Goal: Task Accomplishment & Management: Complete application form

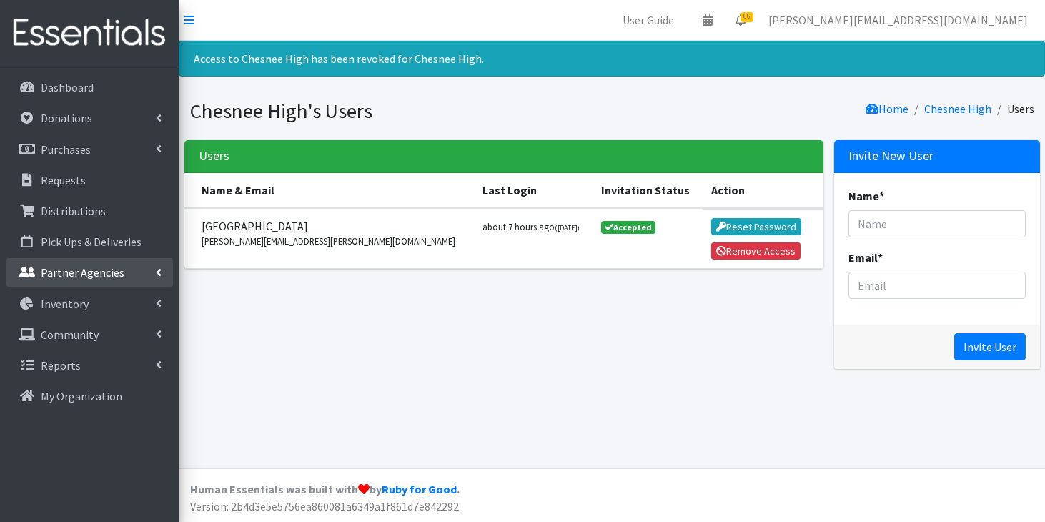
click at [120, 276] on p "Partner Agencies" at bounding box center [83, 272] width 84 height 14
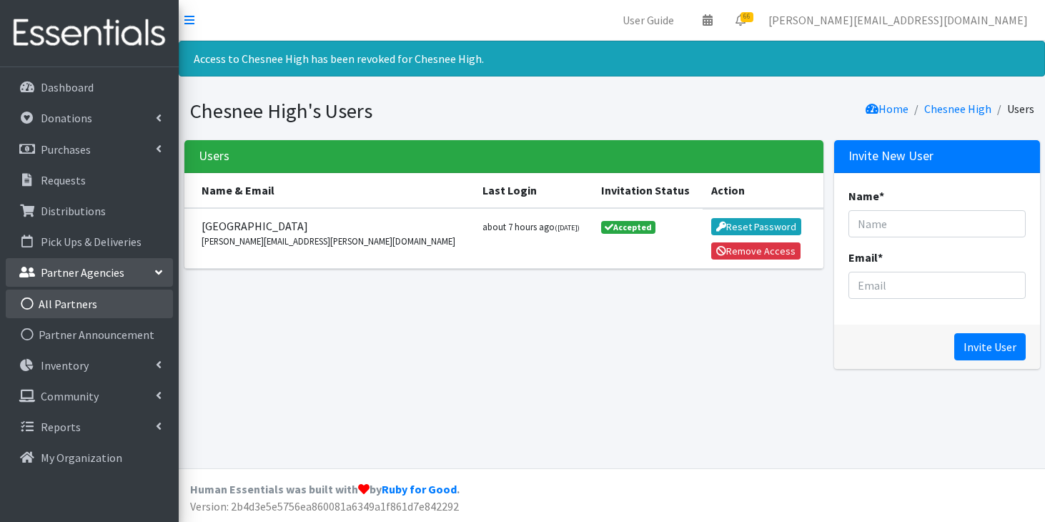
click at [121, 298] on link "All Partners" at bounding box center [89, 304] width 167 height 29
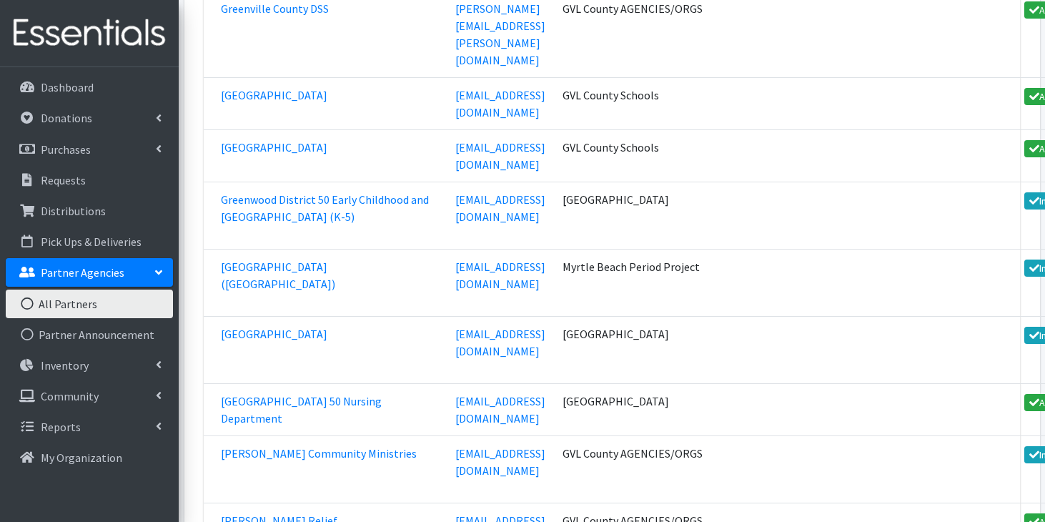
scroll to position [32239, 0]
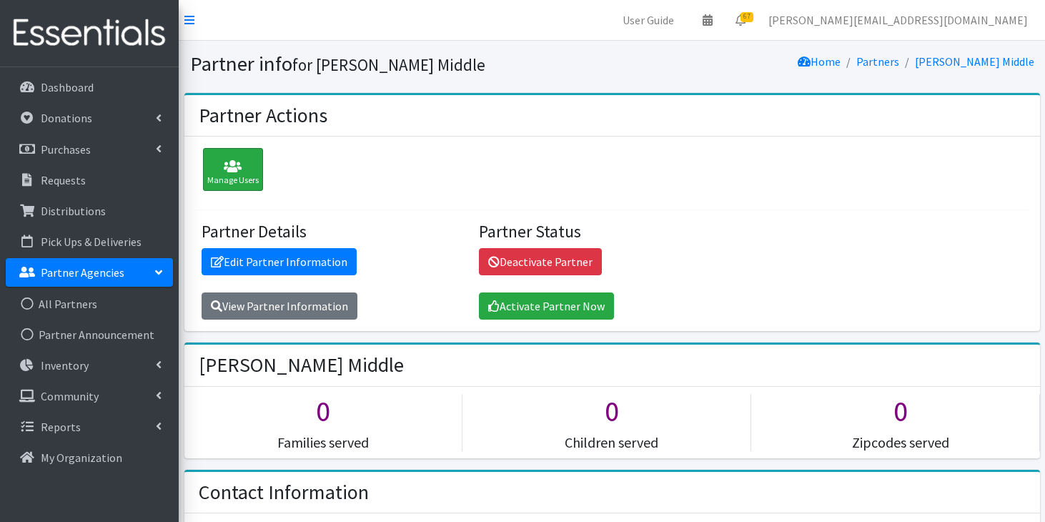
click at [235, 162] on icon at bounding box center [232, 166] width 51 height 14
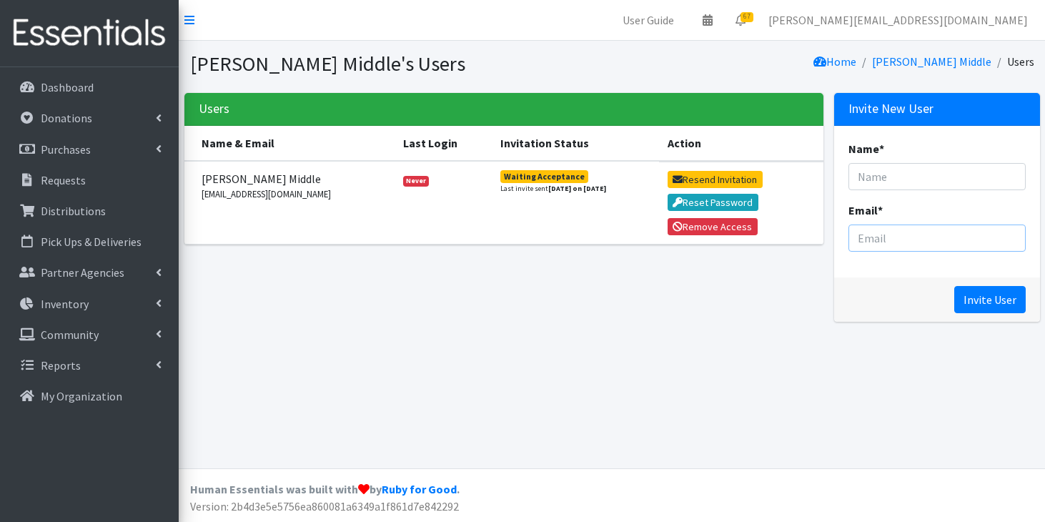
click at [861, 239] on input "Email *" at bounding box center [937, 238] width 177 height 27
paste input "[PERSON_NAME] <[EMAIL_ADDRESS][DOMAIN_NAME]>"
drag, startPoint x: 895, startPoint y: 237, endPoint x: 834, endPoint y: 236, distance: 61.5
click at [835, 236] on div "Name * Email * Christy Thompson <CLThompson@spart7.org" at bounding box center [938, 202] width 206 height 152
type input "CLThompson@spart7.org"
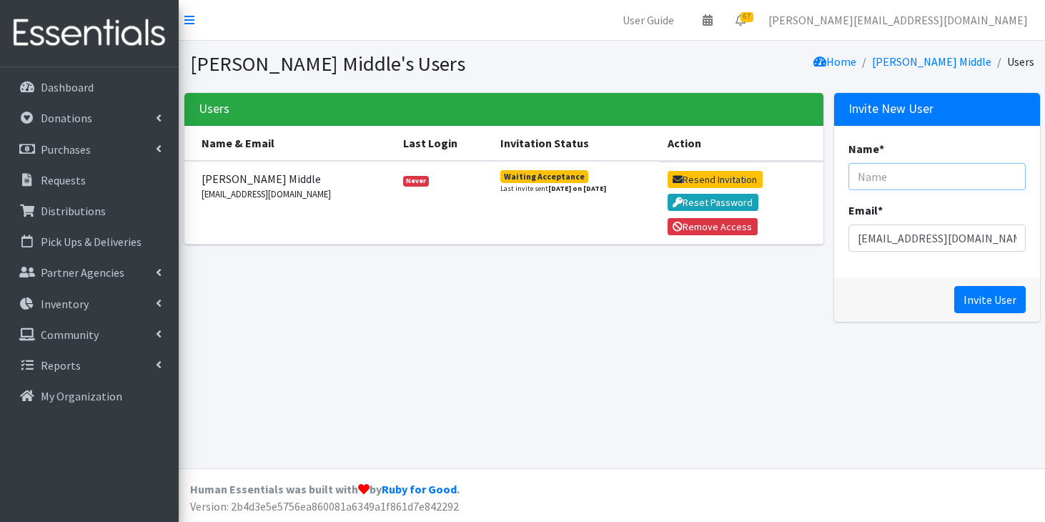
click at [900, 177] on input "Name *" at bounding box center [937, 176] width 177 height 27
paste input "Christy Thompson <"
type input "Christy Thompson"
click at [998, 299] on input "Invite User" at bounding box center [991, 299] width 72 height 27
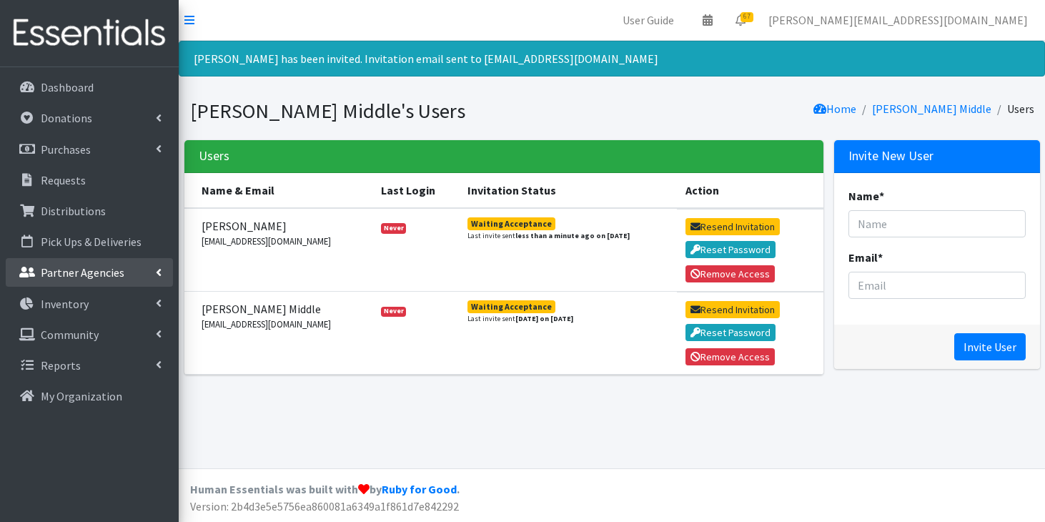
click at [107, 270] on p "Partner Agencies" at bounding box center [83, 272] width 84 height 14
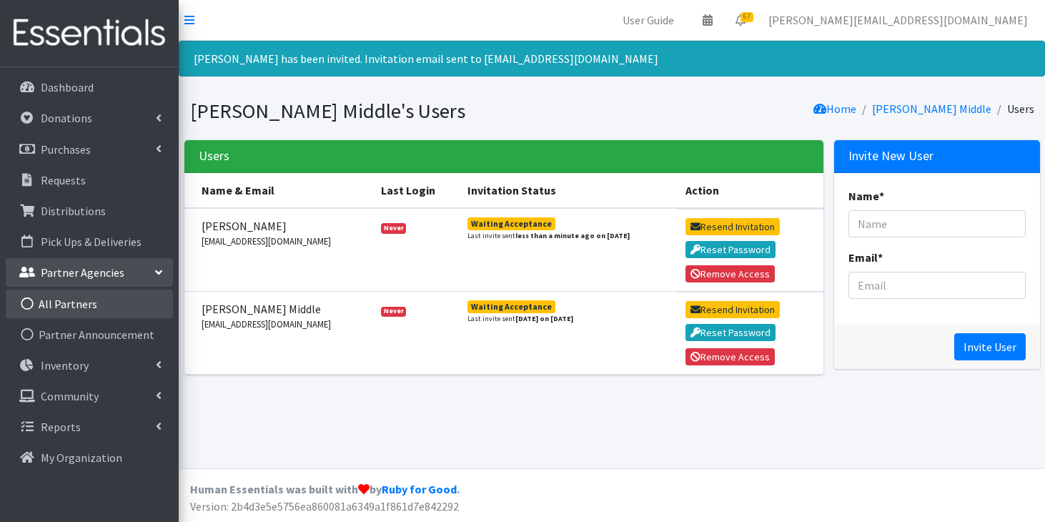
click at [97, 297] on link "All Partners" at bounding box center [89, 304] width 167 height 29
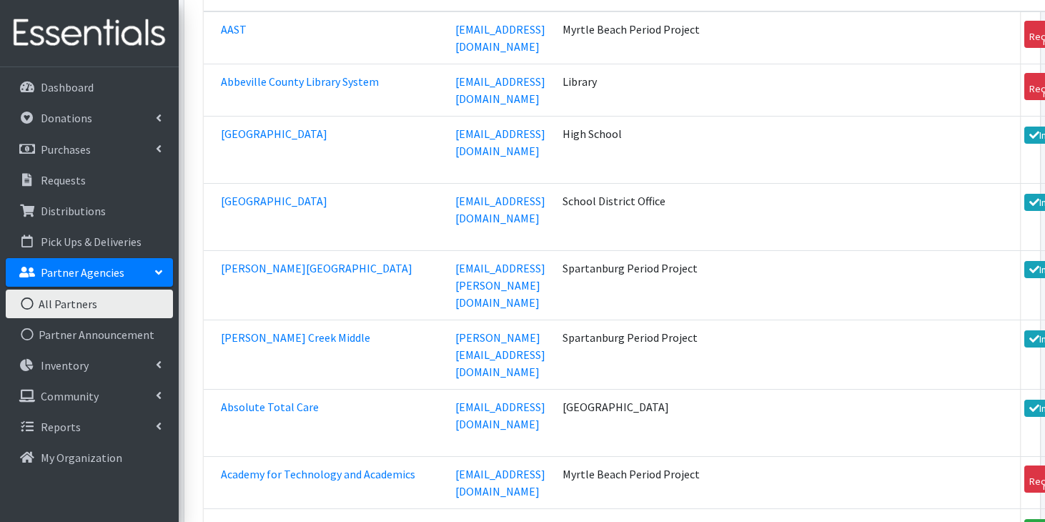
scroll to position [46741, 0]
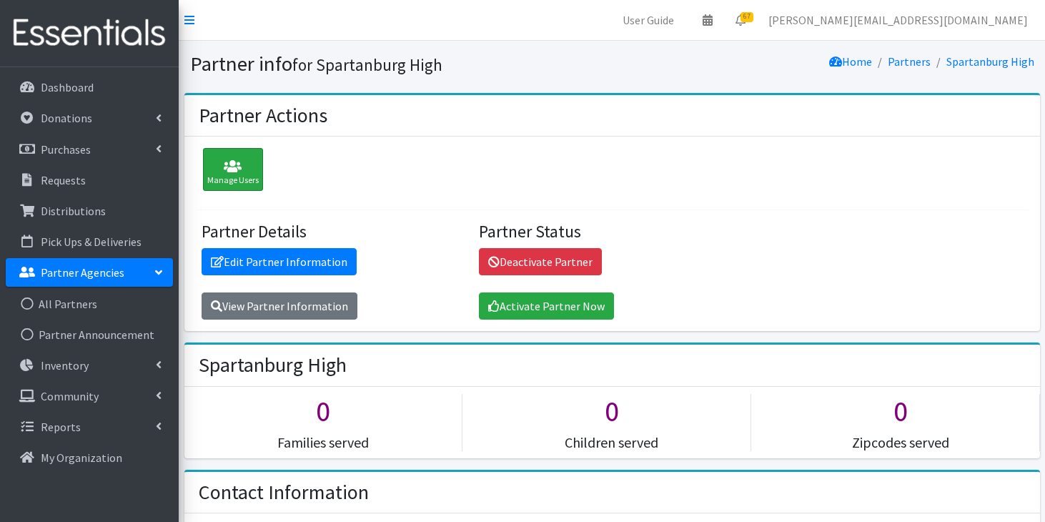
click at [254, 173] on icon at bounding box center [232, 166] width 51 height 14
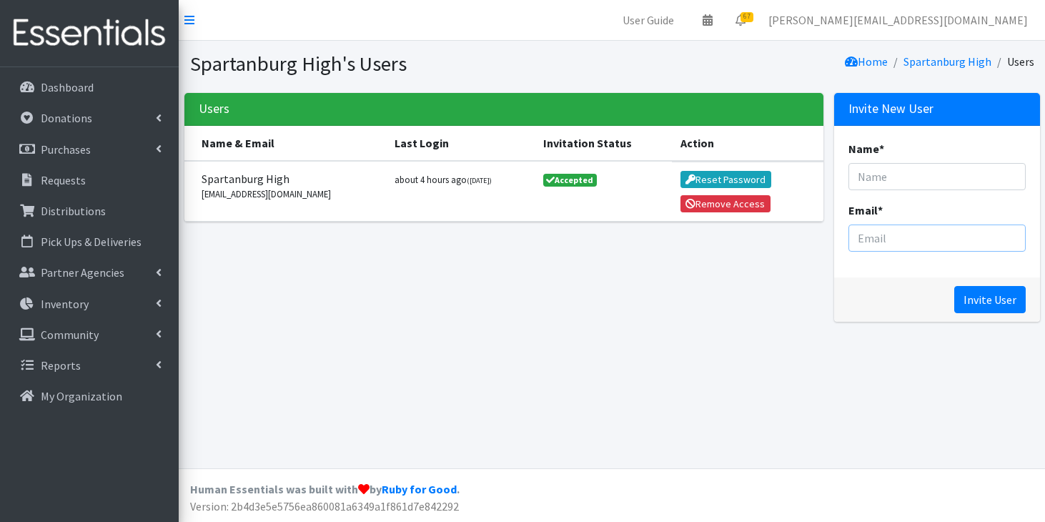
click at [880, 229] on input "Email *" at bounding box center [937, 238] width 177 height 27
paste input "Robbin Argentine <RHArgentine@spart7.org>"
drag, startPoint x: 899, startPoint y: 237, endPoint x: 806, endPoint y: 230, distance: 93.2
click at [806, 230] on div "Users Name & Email Last Login Invitation Status Action Spartanburg High jkmurra…" at bounding box center [612, 213] width 867 height 240
type input "RHArgentine@spart7.org"
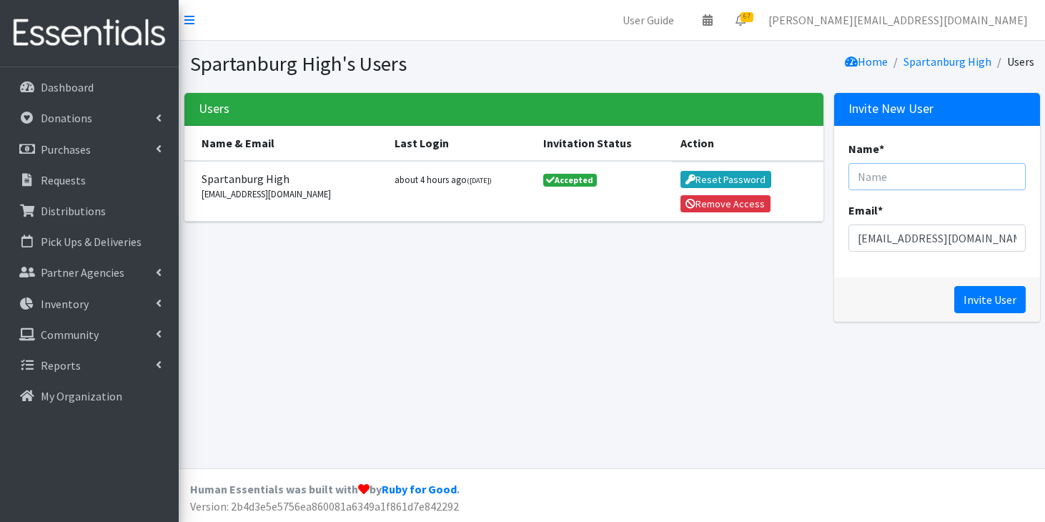
click at [873, 176] on input "Name *" at bounding box center [937, 176] width 177 height 27
paste input "Robbin Argentine <"
type input "Robbin Argentine"
click at [986, 291] on input "Invite User" at bounding box center [991, 299] width 72 height 27
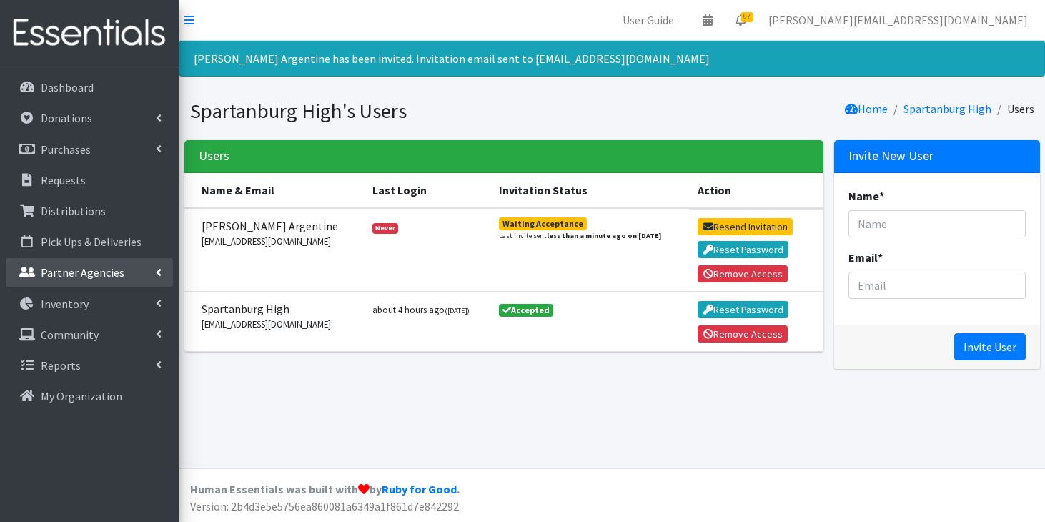
click at [99, 275] on p "Partner Agencies" at bounding box center [83, 272] width 84 height 14
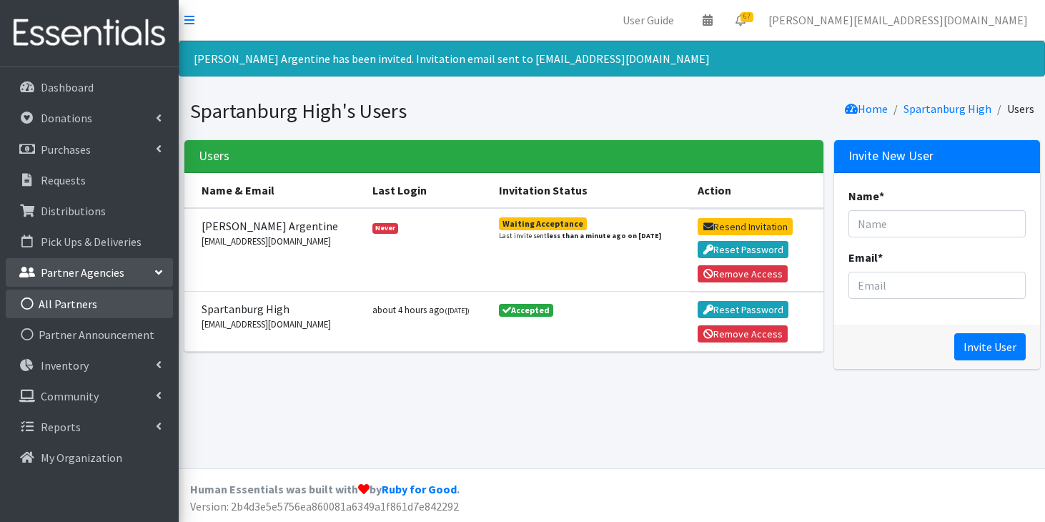
click at [90, 302] on link "All Partners" at bounding box center [89, 304] width 167 height 29
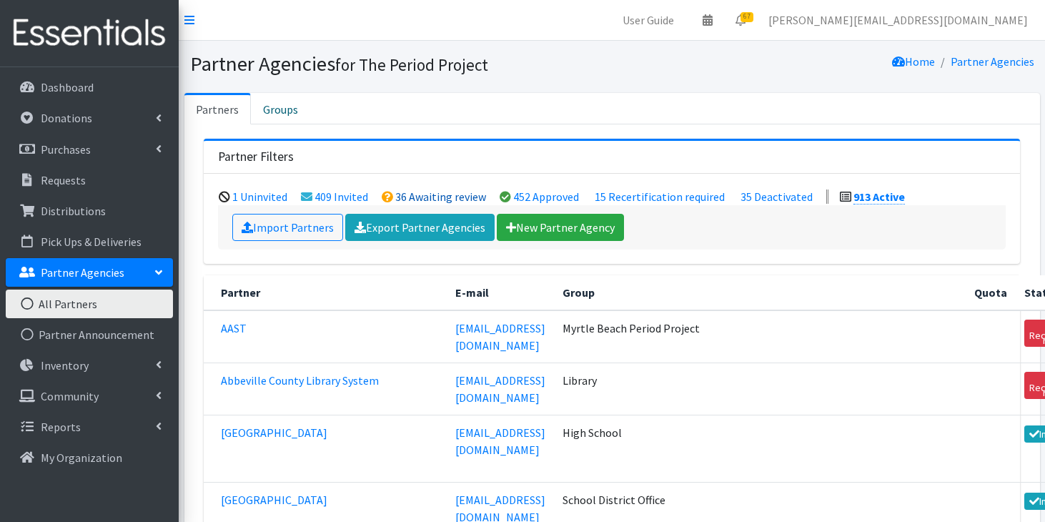
click at [414, 194] on link "36 Awaiting review" at bounding box center [440, 197] width 91 height 14
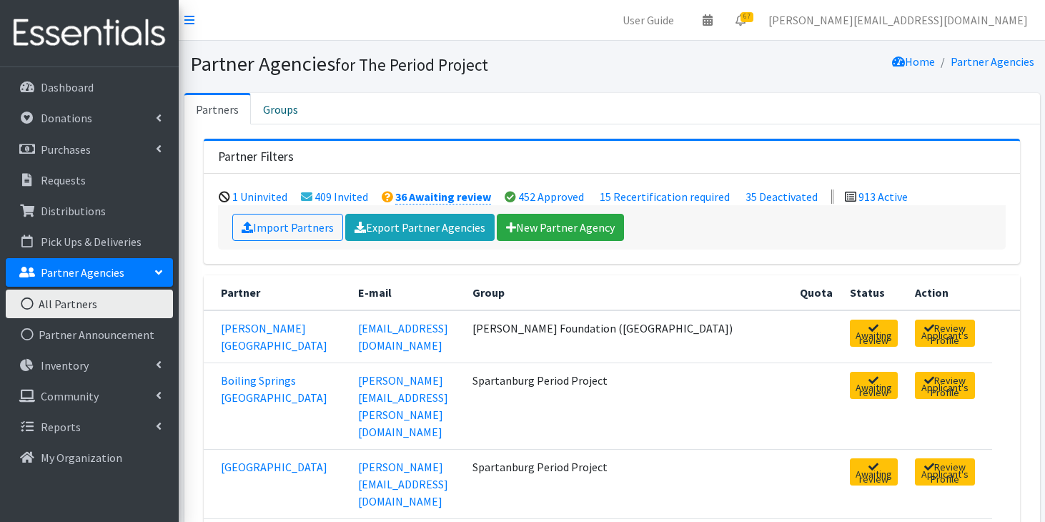
scroll to position [73, 0]
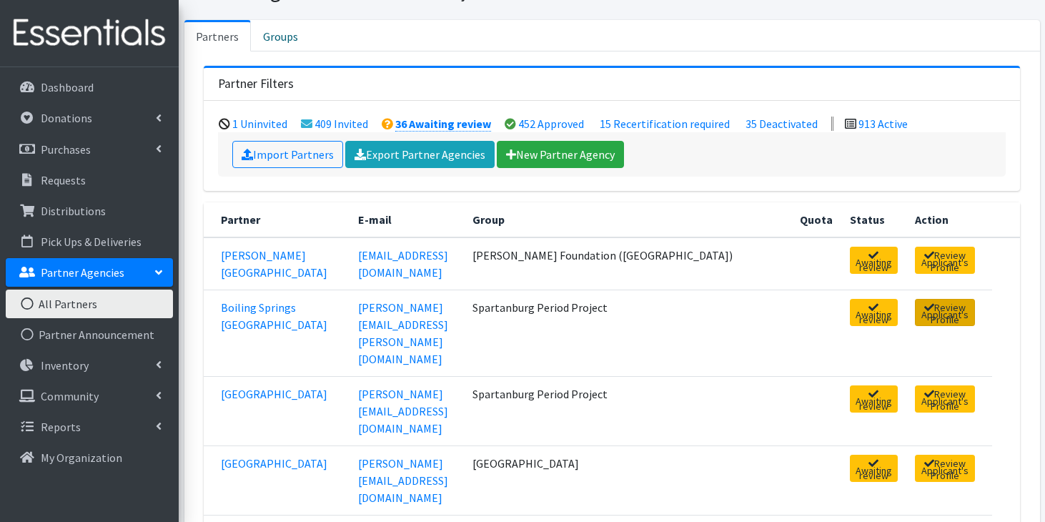
click at [915, 318] on link "Review Applicant's Profile" at bounding box center [945, 312] width 60 height 27
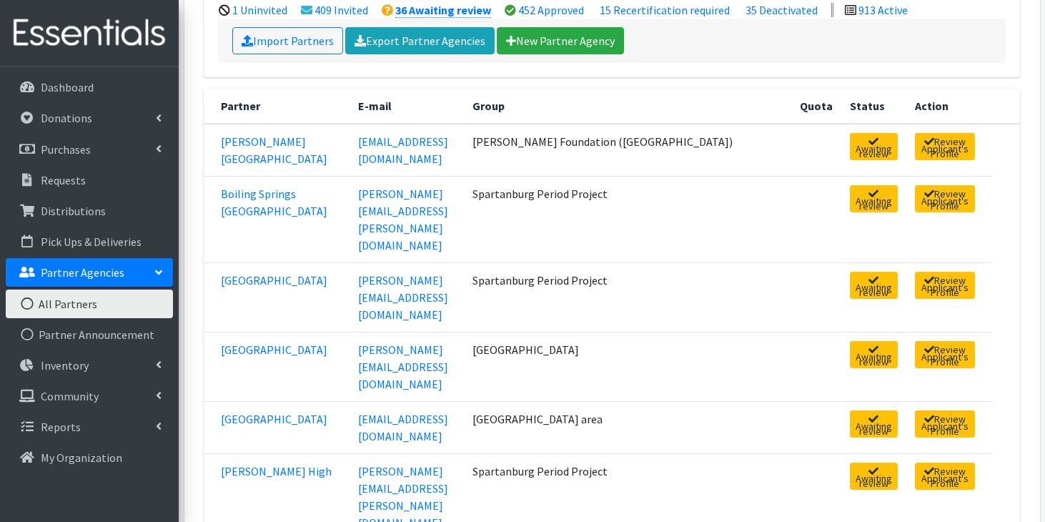
scroll to position [220, 0]
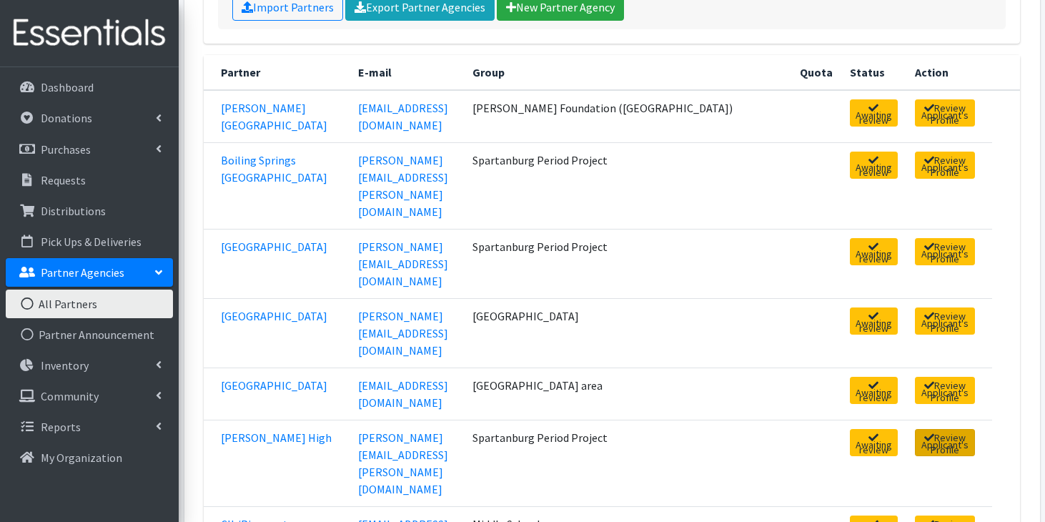
click at [915, 429] on link "Review Applicant's Profile" at bounding box center [945, 442] width 60 height 27
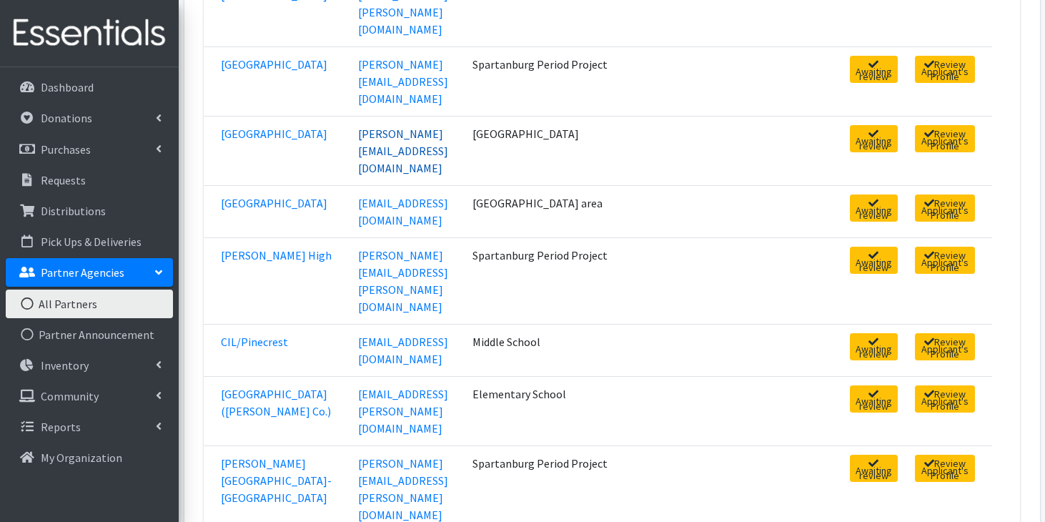
scroll to position [439, 0]
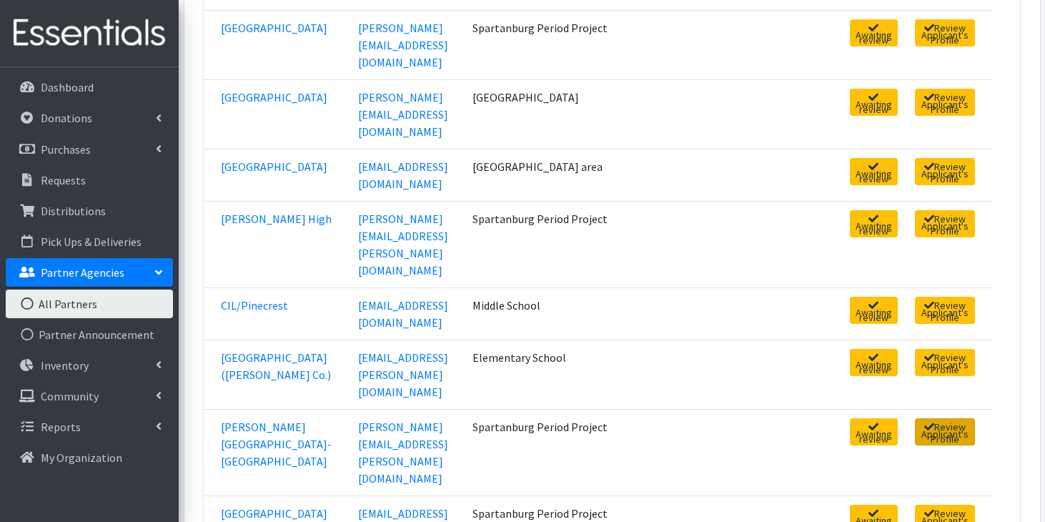
click at [925, 418] on link "Review Applicant's Profile" at bounding box center [945, 431] width 60 height 27
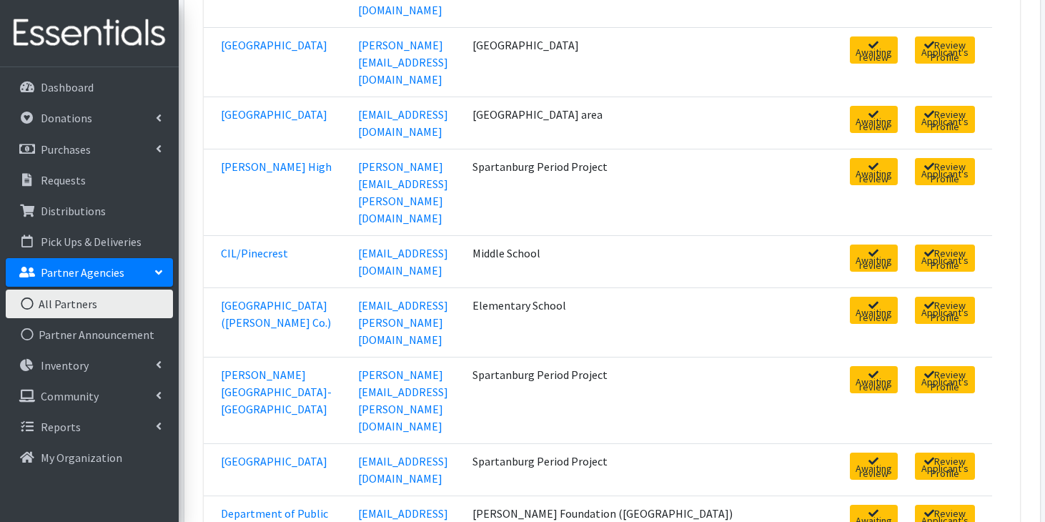
scroll to position [492, 0]
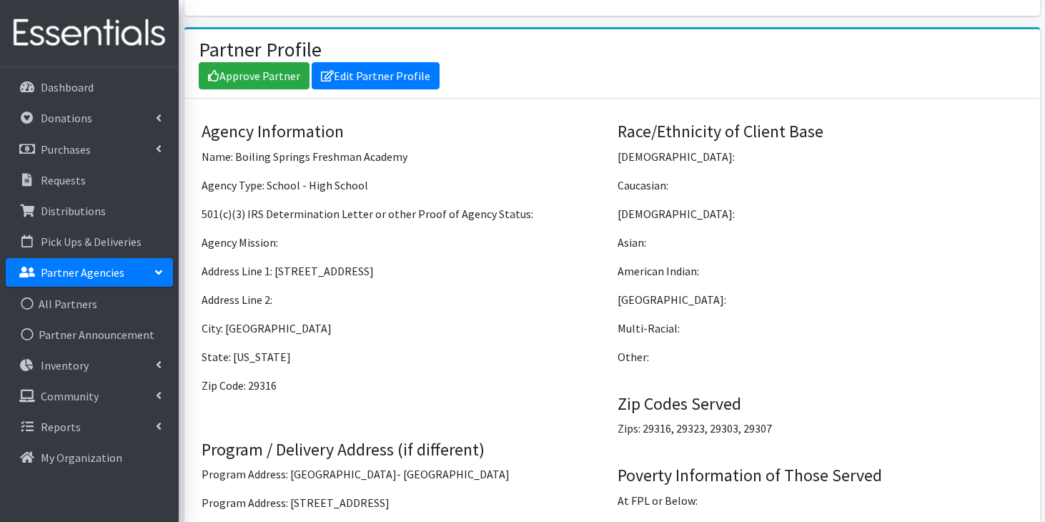
scroll to position [1015, 0]
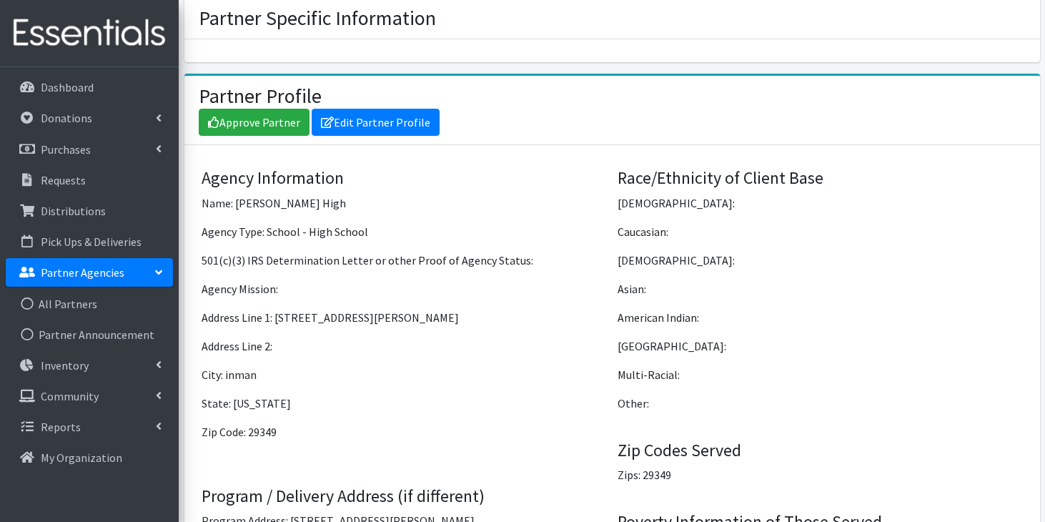
scroll to position [1015, 0]
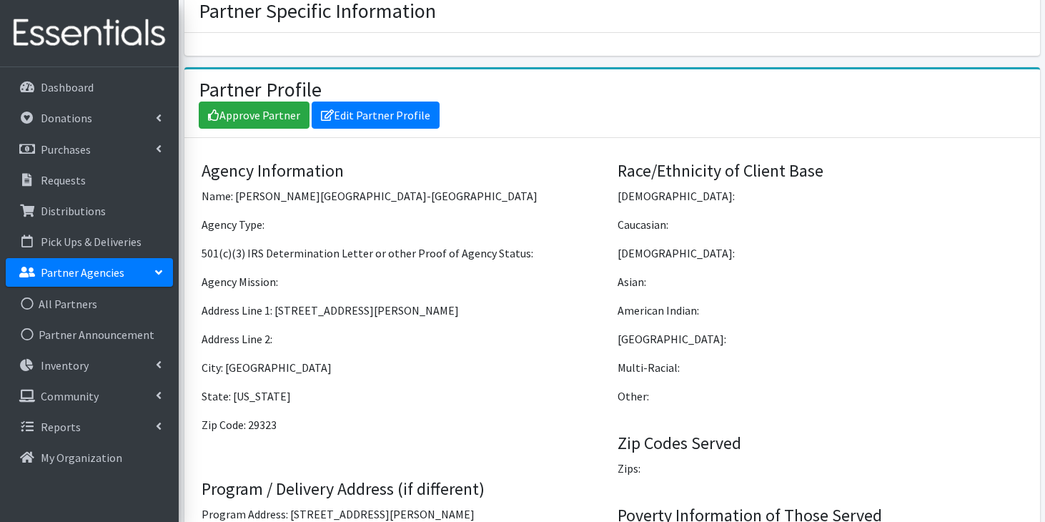
scroll to position [1015, 0]
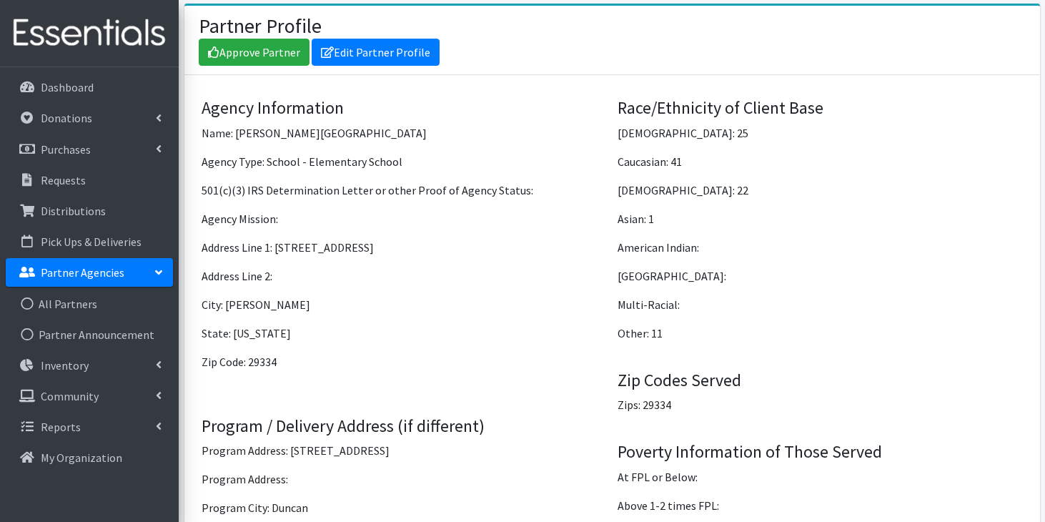
scroll to position [975, 0]
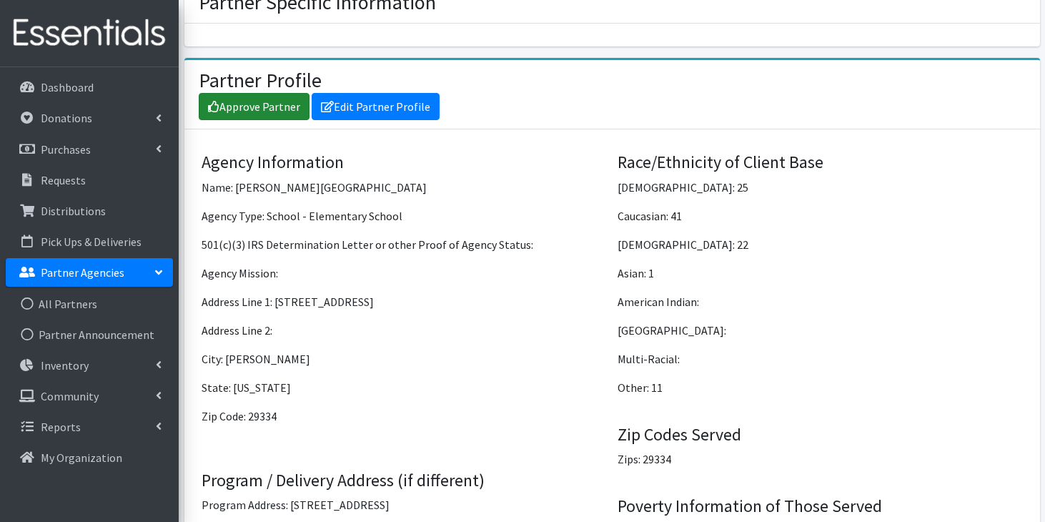
click at [264, 93] on link "Approve Partner" at bounding box center [254, 106] width 111 height 27
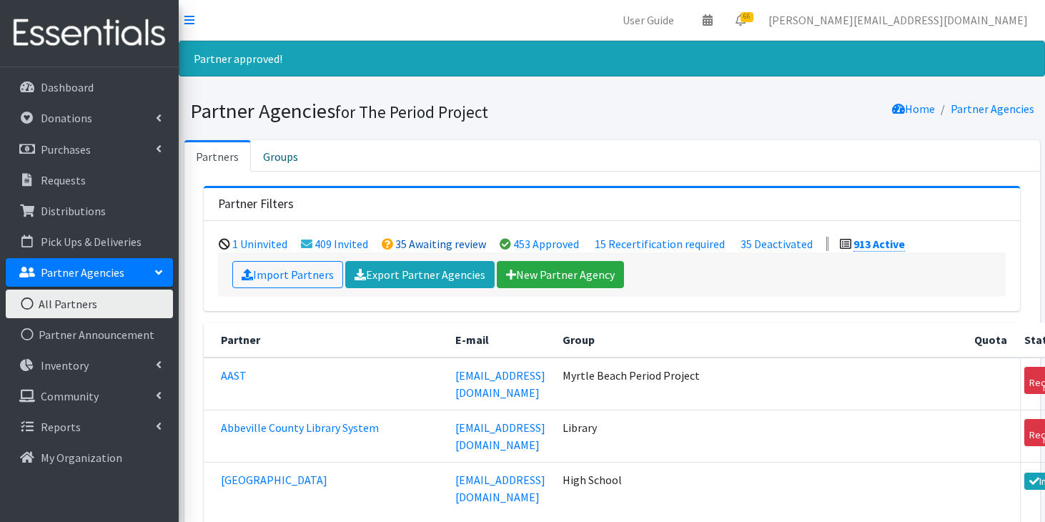
click at [437, 238] on link "35 Awaiting review" at bounding box center [440, 244] width 91 height 14
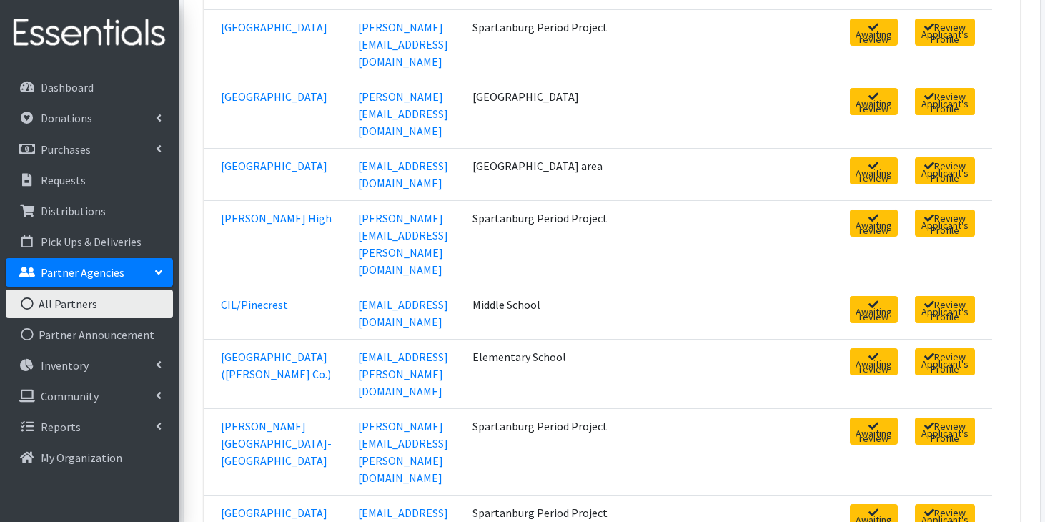
scroll to position [448, 0]
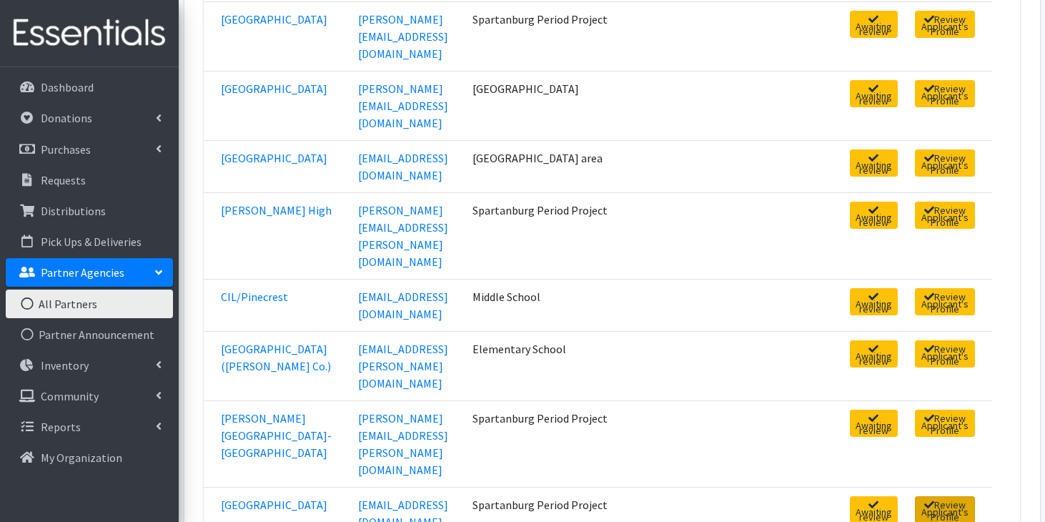
click at [915, 496] on link "Review Applicant's Profile" at bounding box center [945, 509] width 60 height 27
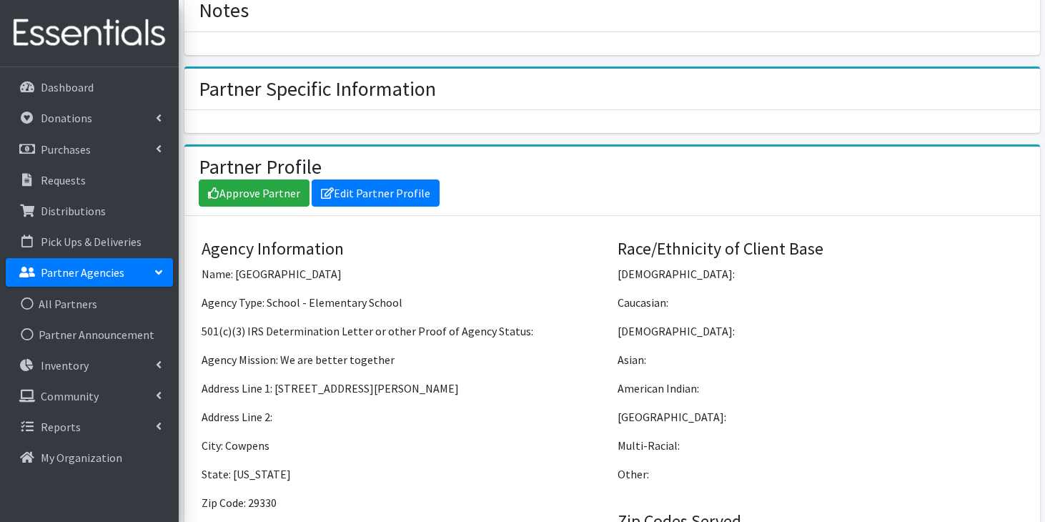
scroll to position [1015, 0]
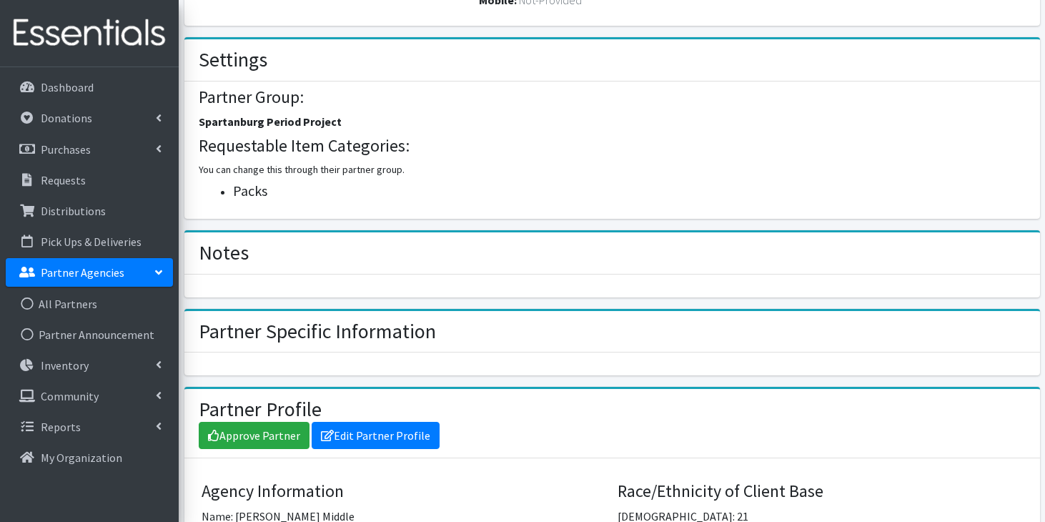
scroll to position [631, 0]
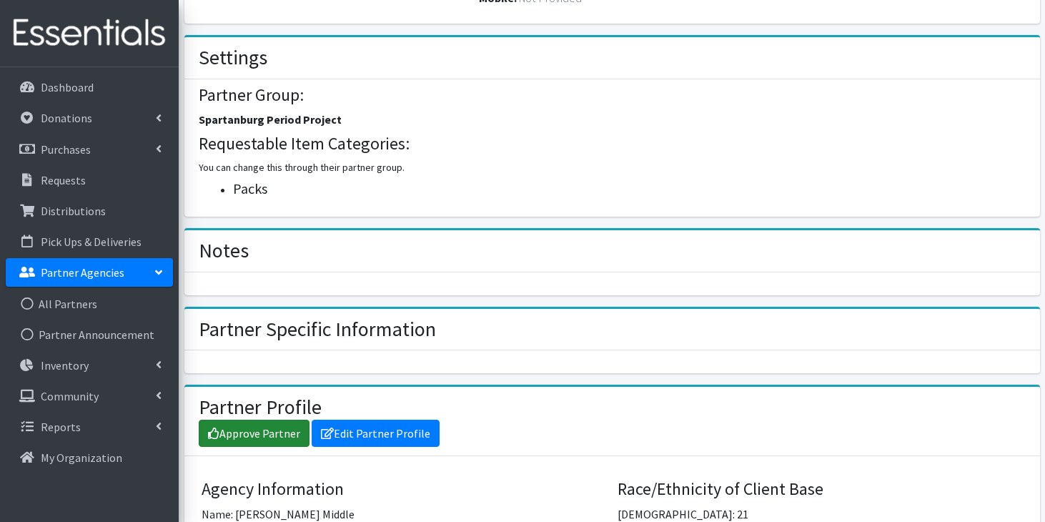
click at [257, 424] on link "Approve Partner" at bounding box center [254, 433] width 111 height 27
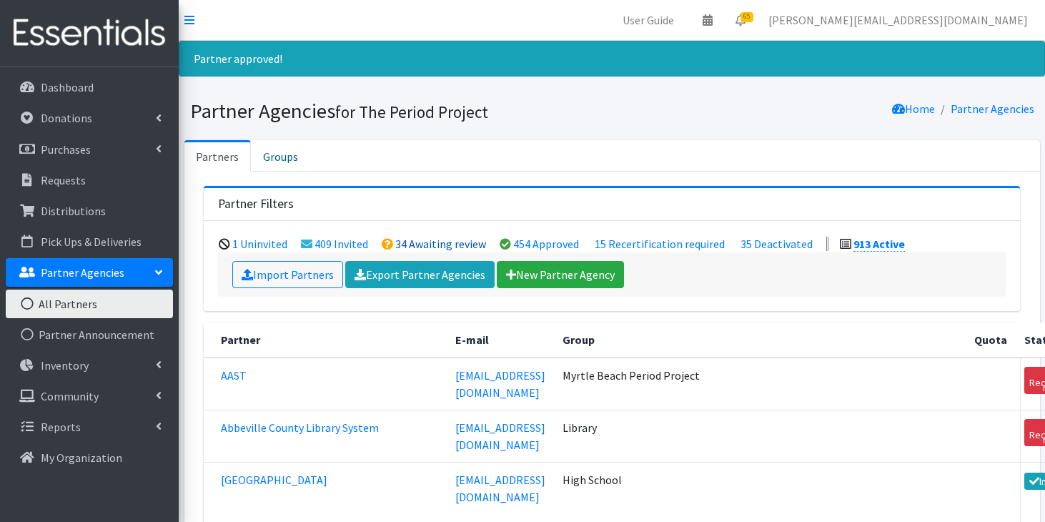
click at [433, 240] on link "34 Awaiting review" at bounding box center [440, 244] width 91 height 14
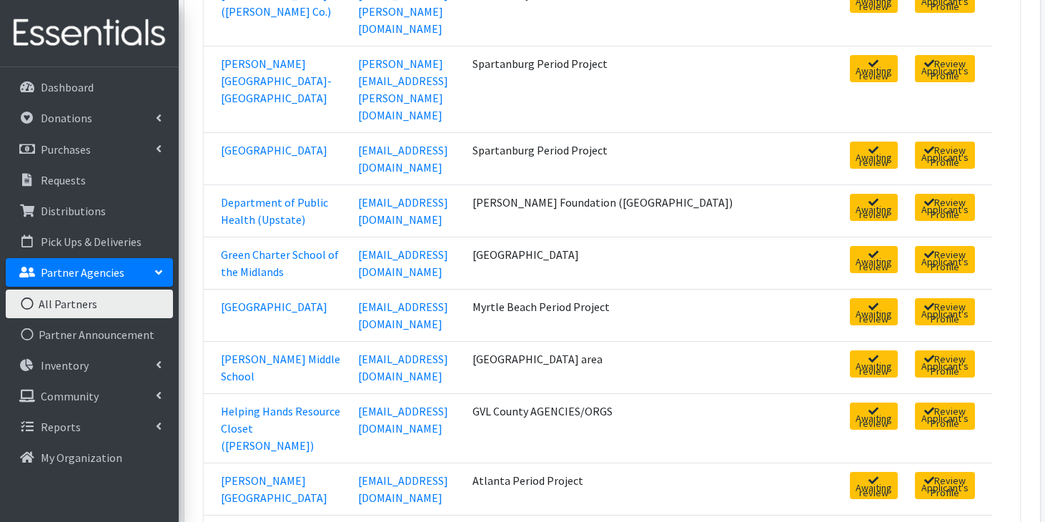
scroll to position [804, 0]
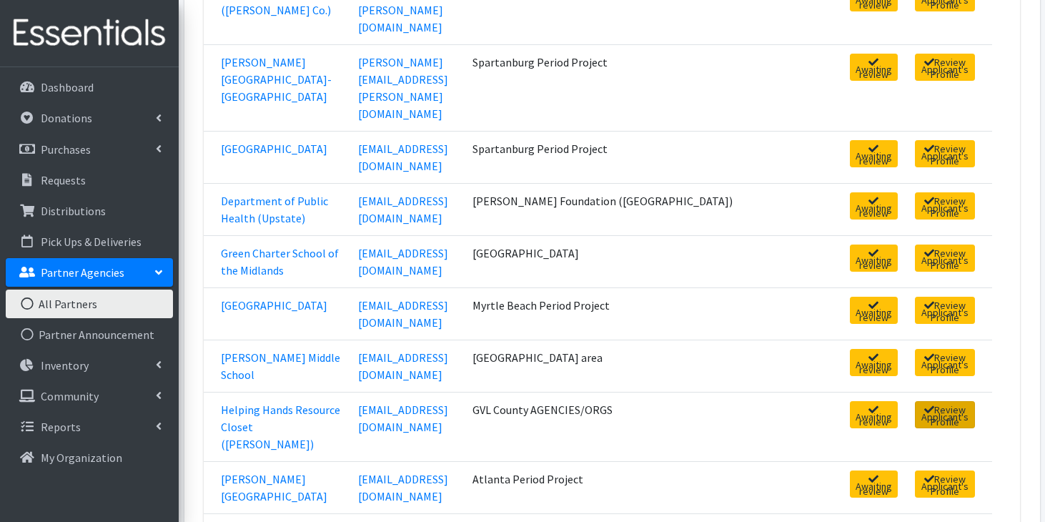
click at [935, 401] on link "Review Applicant's Profile" at bounding box center [945, 414] width 60 height 27
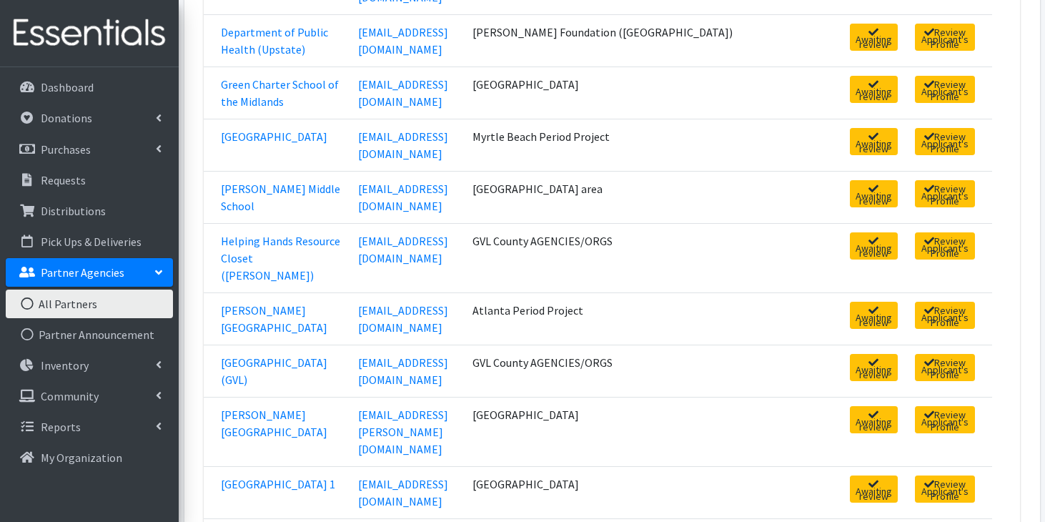
scroll to position [1013, 0]
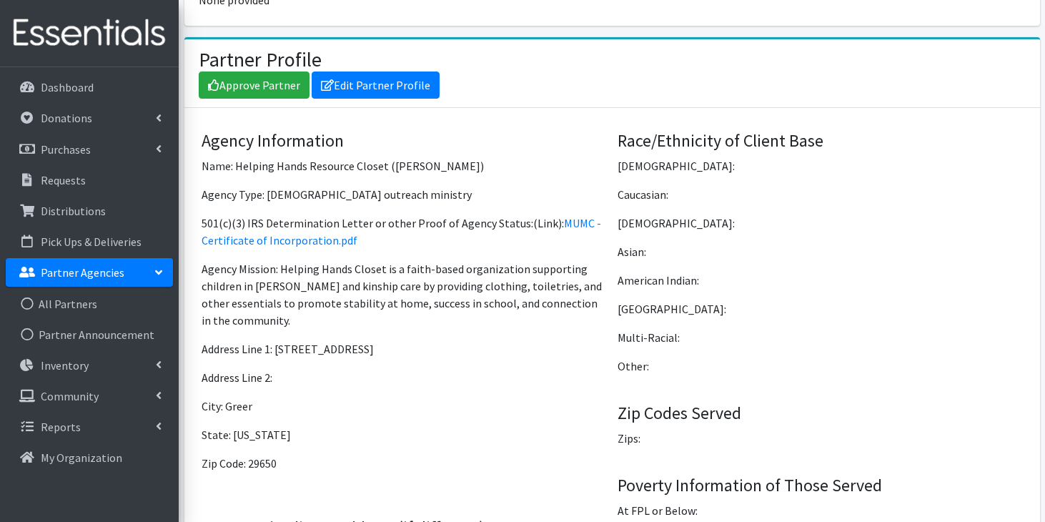
scroll to position [1190, 0]
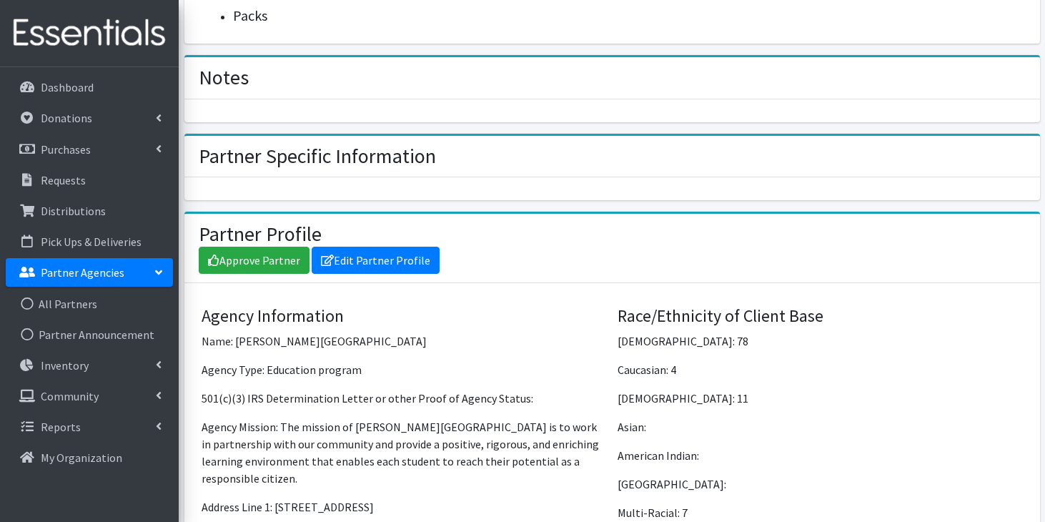
scroll to position [787, 0]
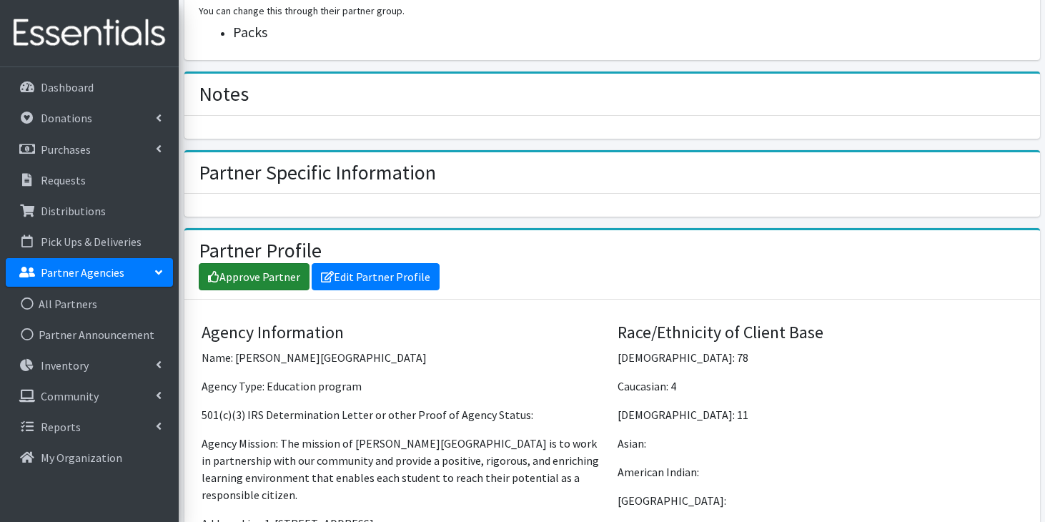
click at [300, 269] on link "Approve Partner" at bounding box center [254, 276] width 111 height 27
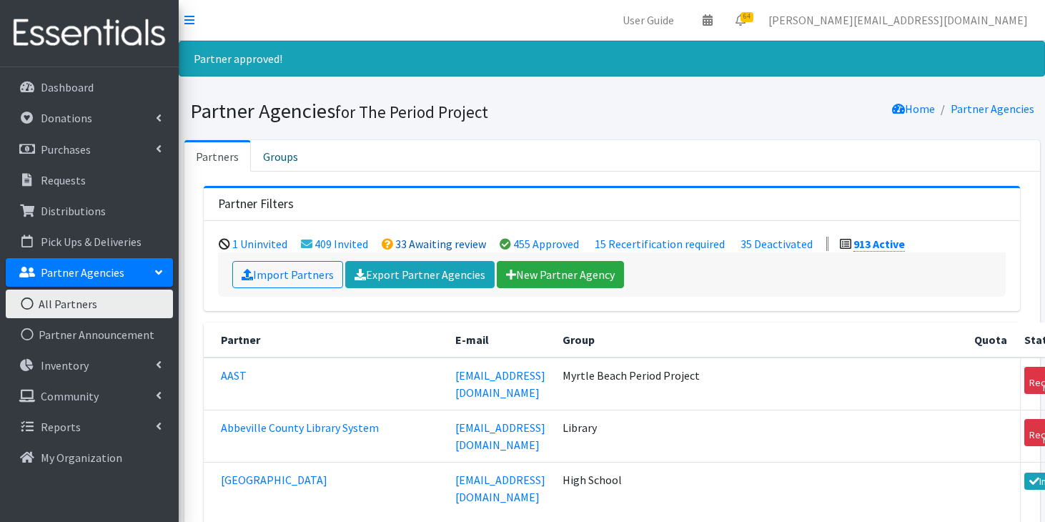
click at [428, 244] on link "33 Awaiting review" at bounding box center [440, 244] width 91 height 14
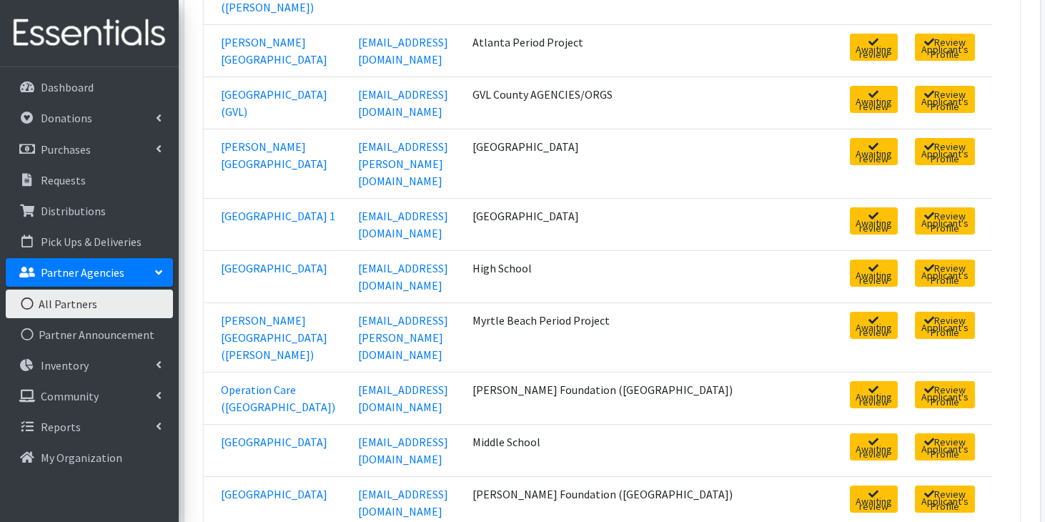
scroll to position [1242, 0]
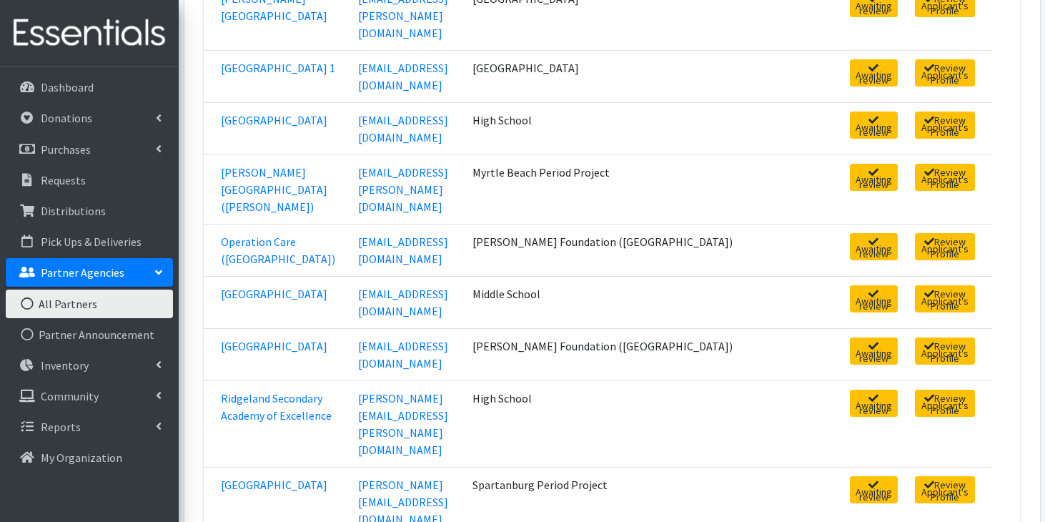
scroll to position [1465, 0]
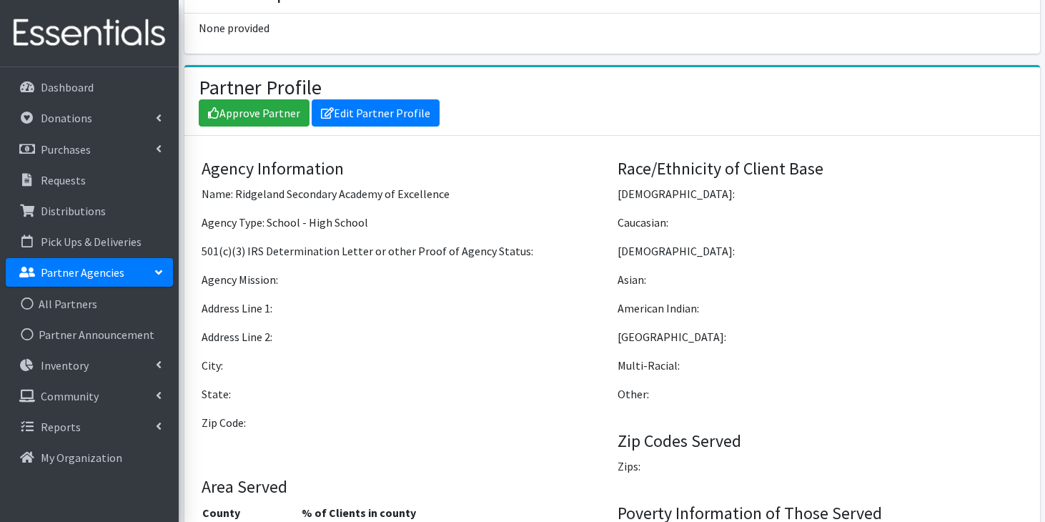
scroll to position [1193, 0]
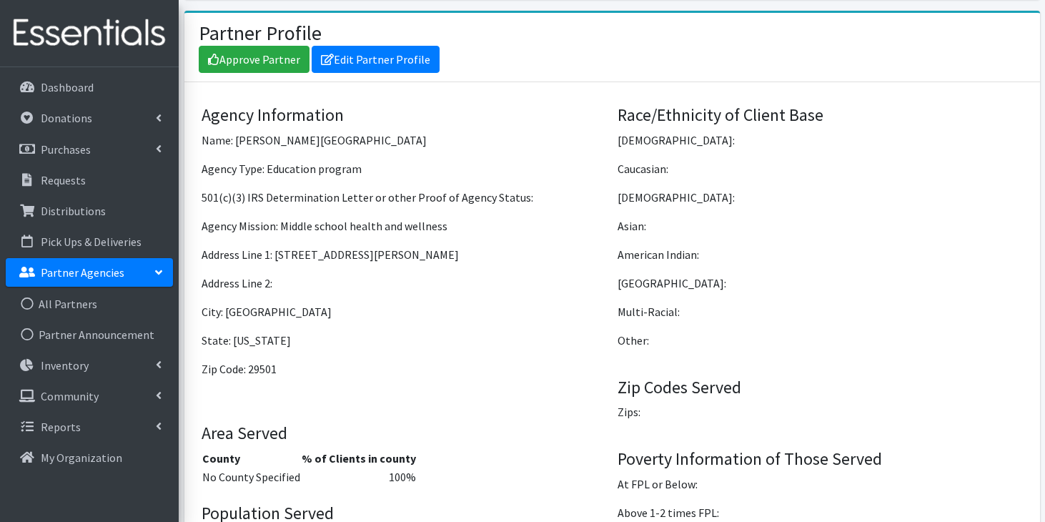
scroll to position [1061, 0]
